Goal: Task Accomplishment & Management: Use online tool/utility

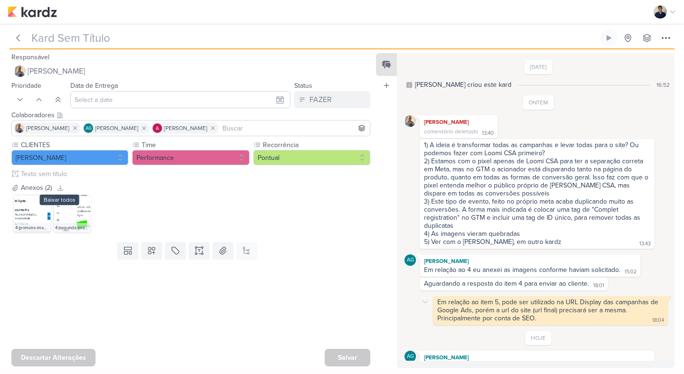
type input "1708121_TD_QUESTIONAMENTOS_CLIENTE"
type input "27 de agosto de 2025 às 23:59"
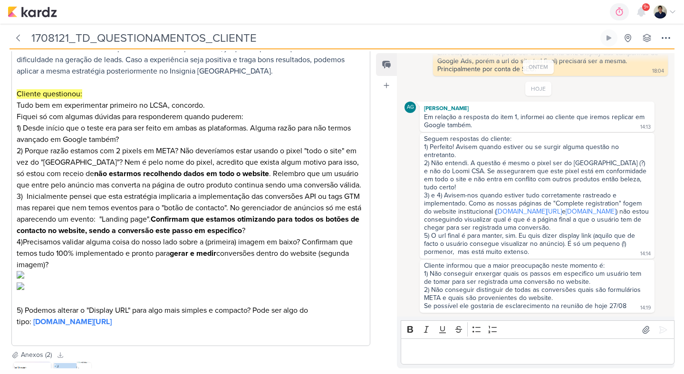
scroll to position [338, 0]
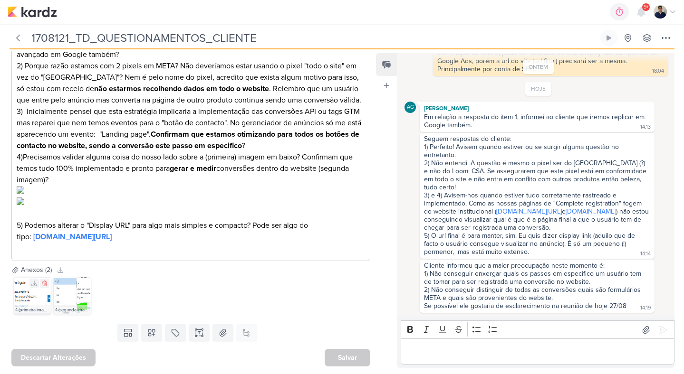
click at [28, 297] on img at bounding box center [32, 296] width 38 height 38
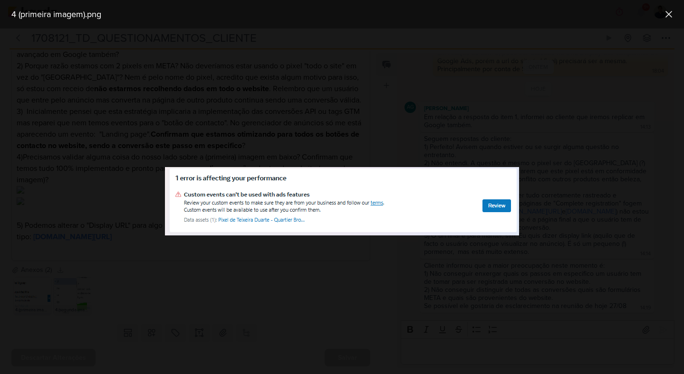
click at [333, 250] on div at bounding box center [342, 202] width 684 height 346
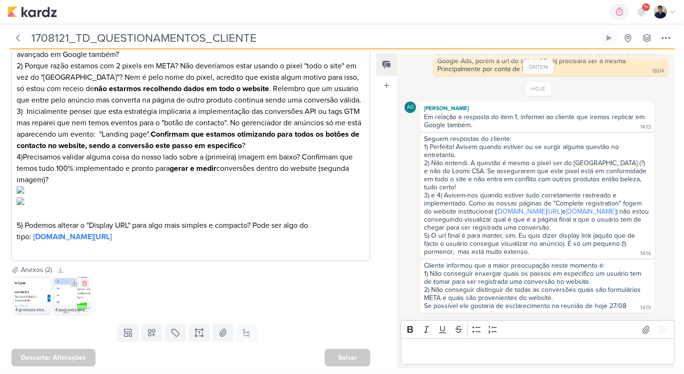
click at [85, 294] on img at bounding box center [72, 296] width 38 height 38
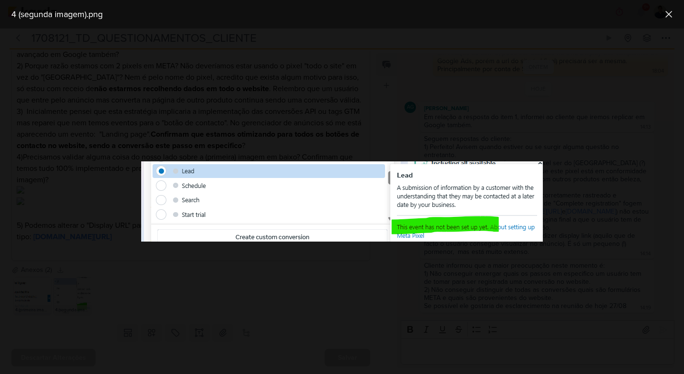
click at [234, 247] on div at bounding box center [342, 202] width 684 height 346
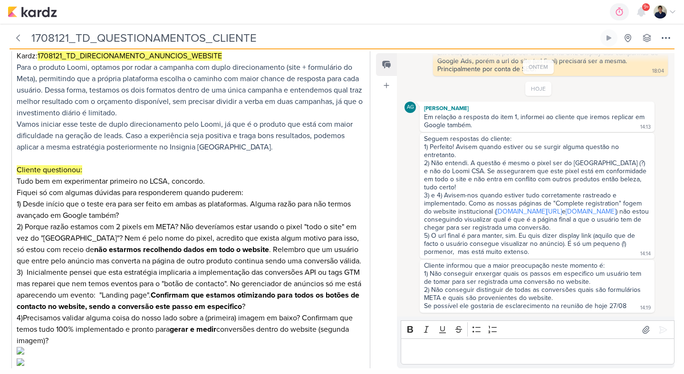
scroll to position [0, 0]
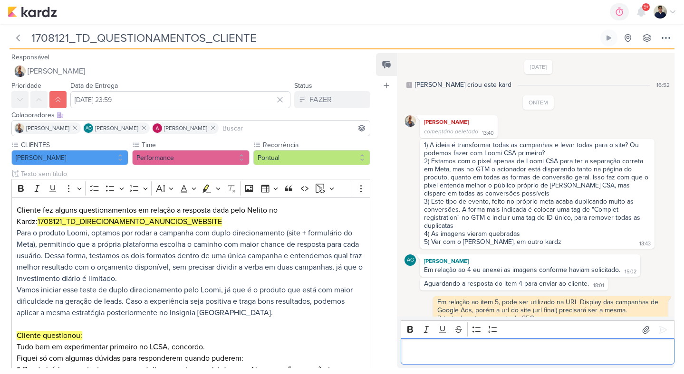
scroll to position [258, 0]
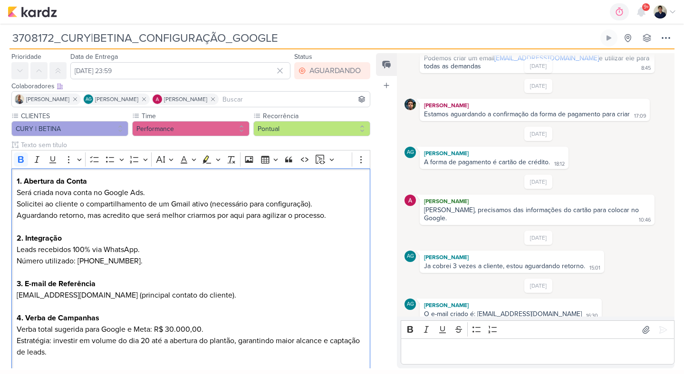
scroll to position [123, 0]
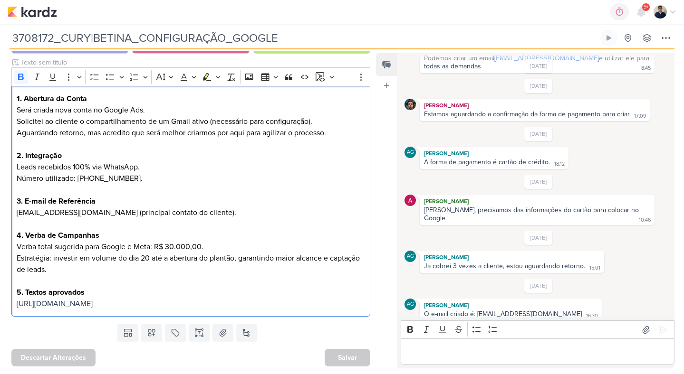
click at [432, 344] on div "Editor editing area: main" at bounding box center [538, 352] width 274 height 26
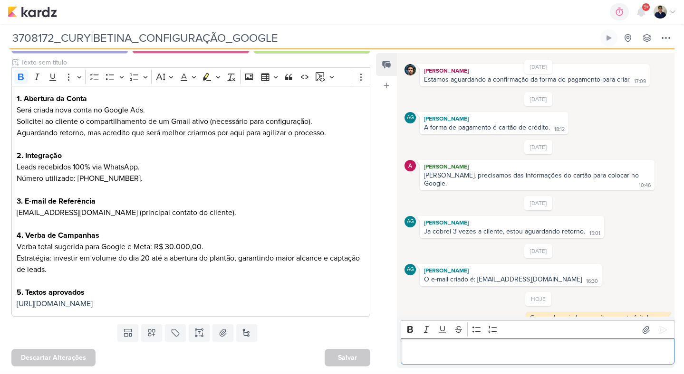
scroll to position [111, 0]
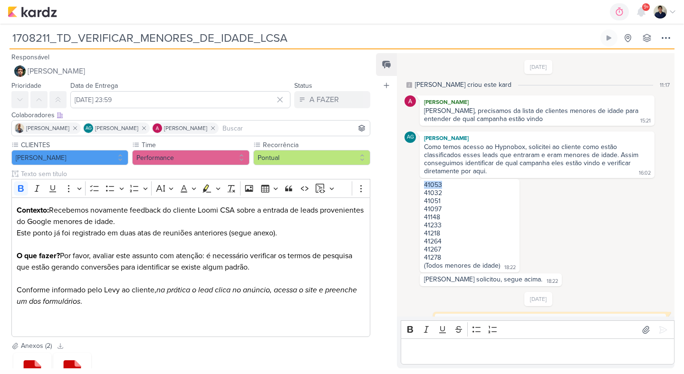
scroll to position [83, 0]
